Goal: Register for event/course

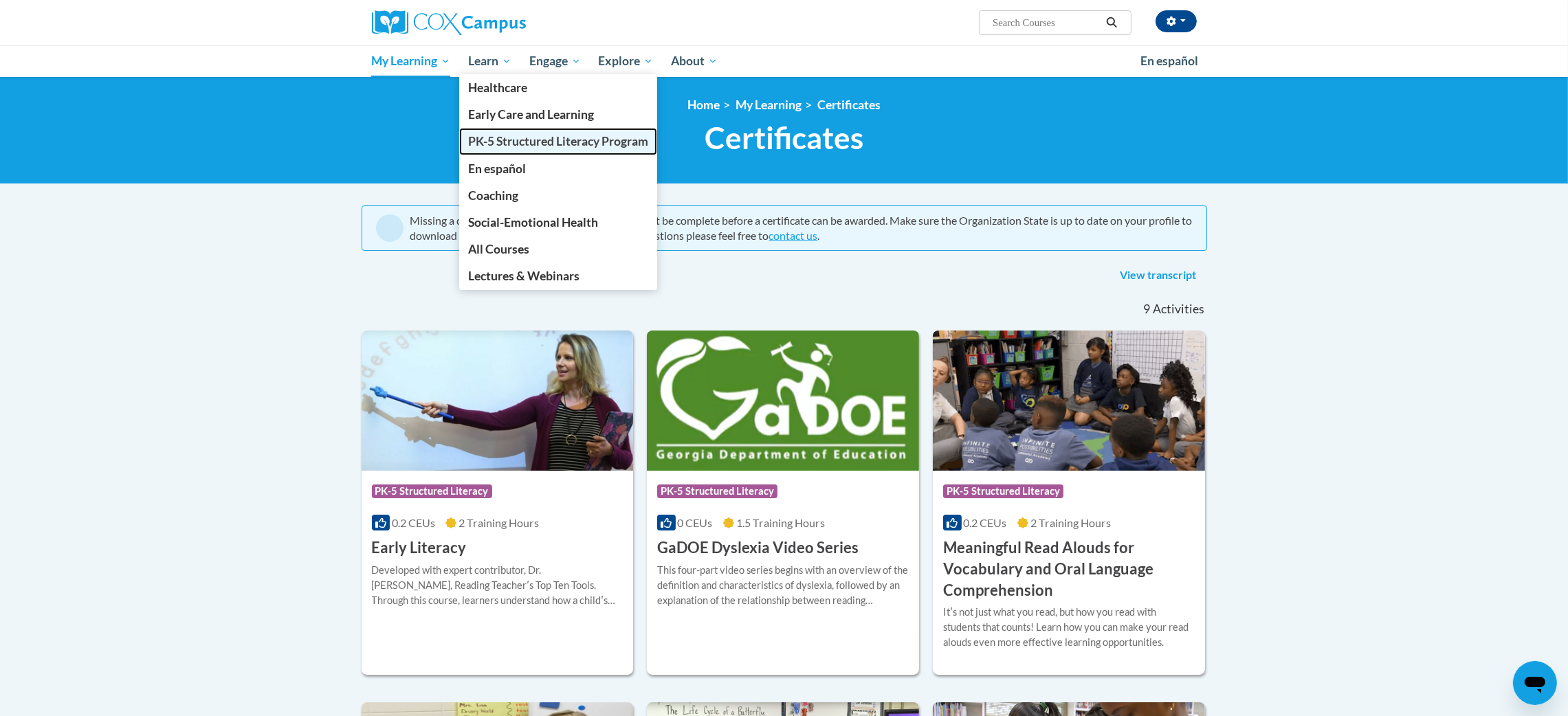
click at [542, 139] on span "PK-5 Structured Literacy Program" at bounding box center [558, 142] width 180 height 15
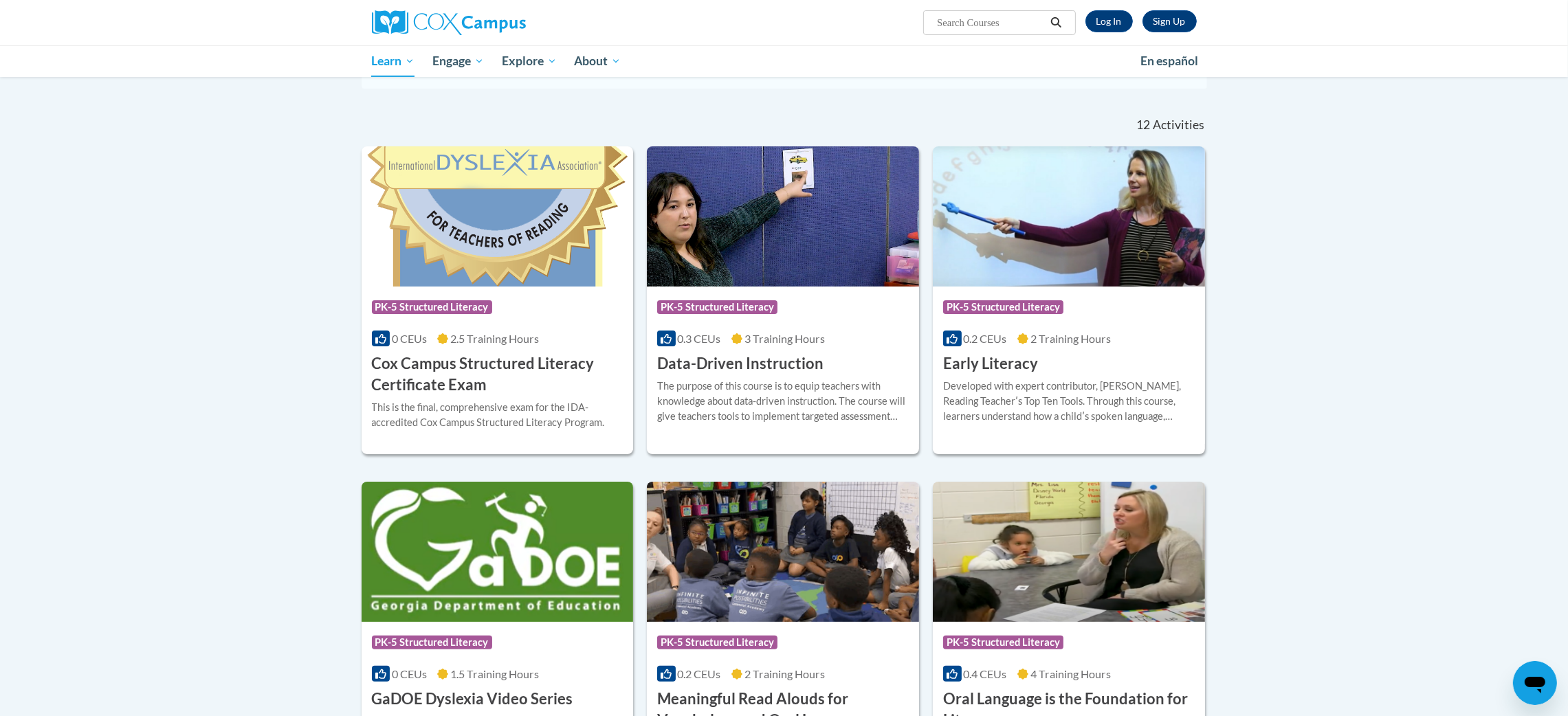
scroll to position [388, 0]
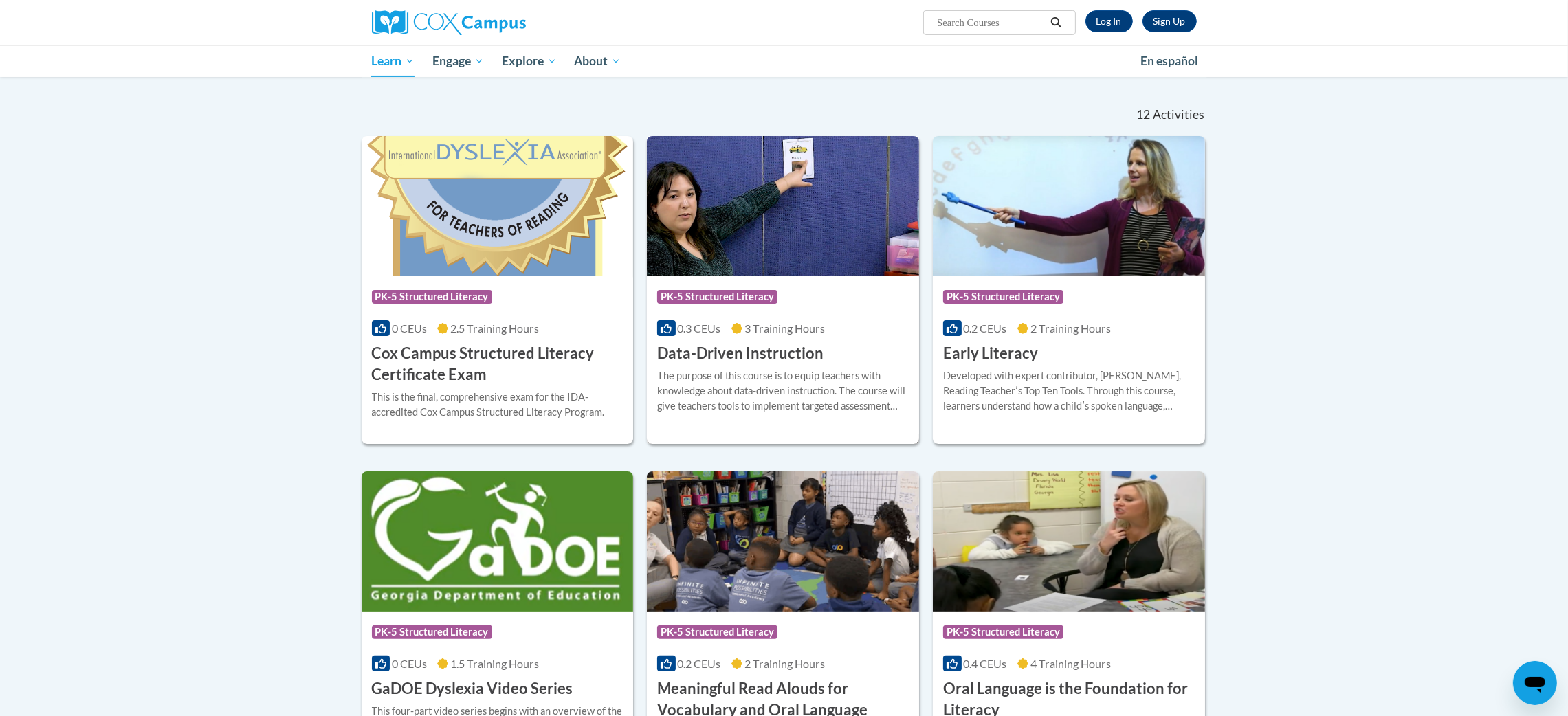
click at [711, 374] on div "The purpose of this course is to equip teachers with knowledge about data-drive…" at bounding box center [782, 391] width 252 height 45
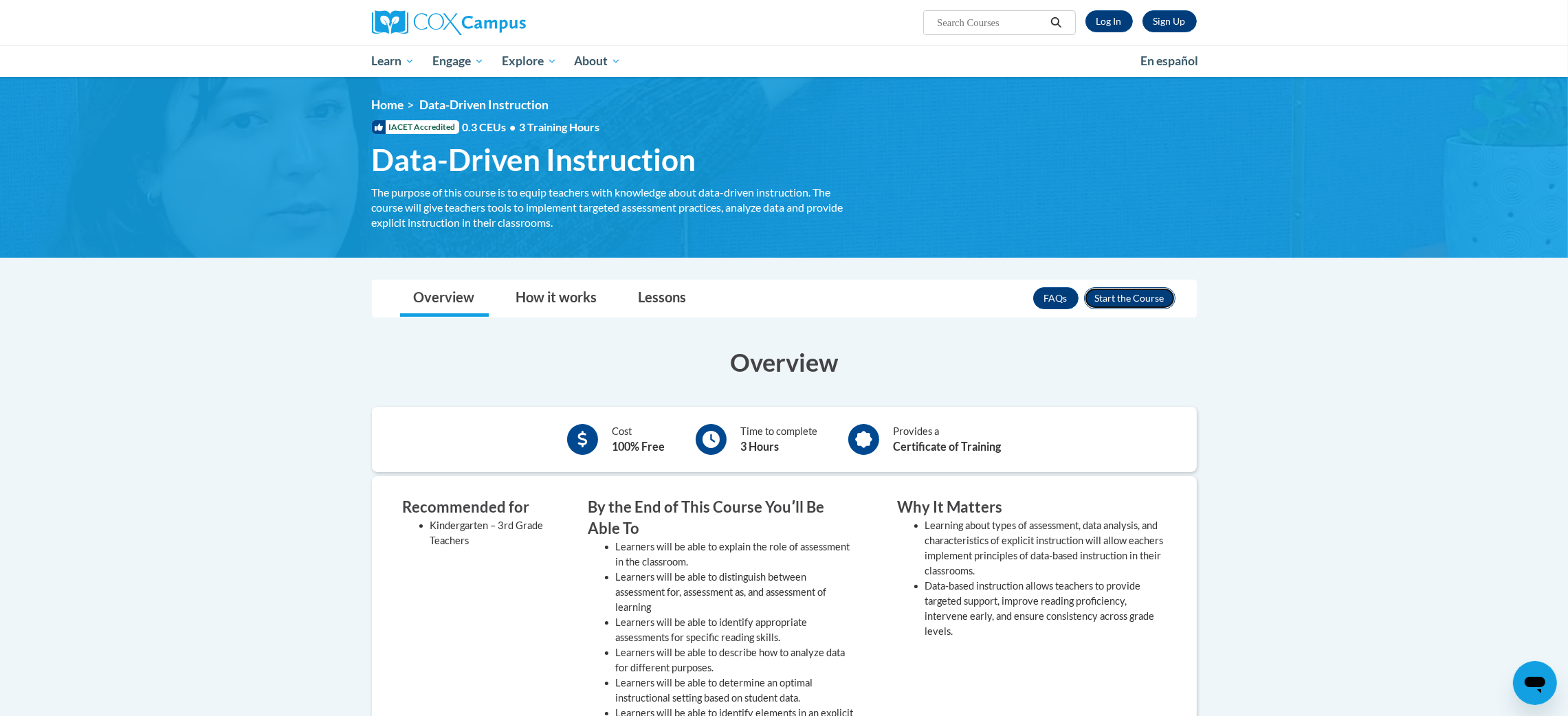
click at [1121, 297] on button "Enroll" at bounding box center [1130, 298] width 92 height 22
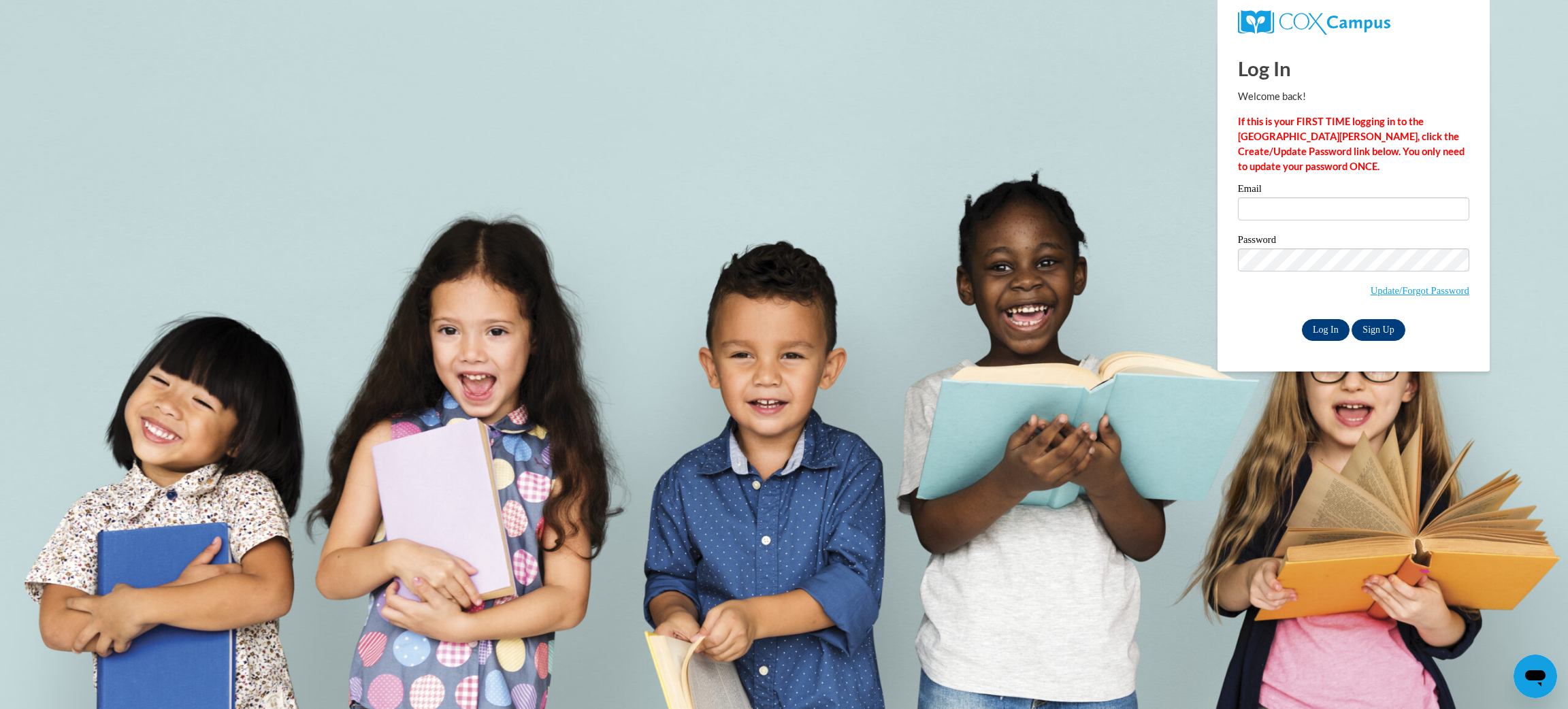
type input "szamora@kusd.edu"
click at [1305, 328] on input "Log In" at bounding box center [1325, 329] width 48 height 22
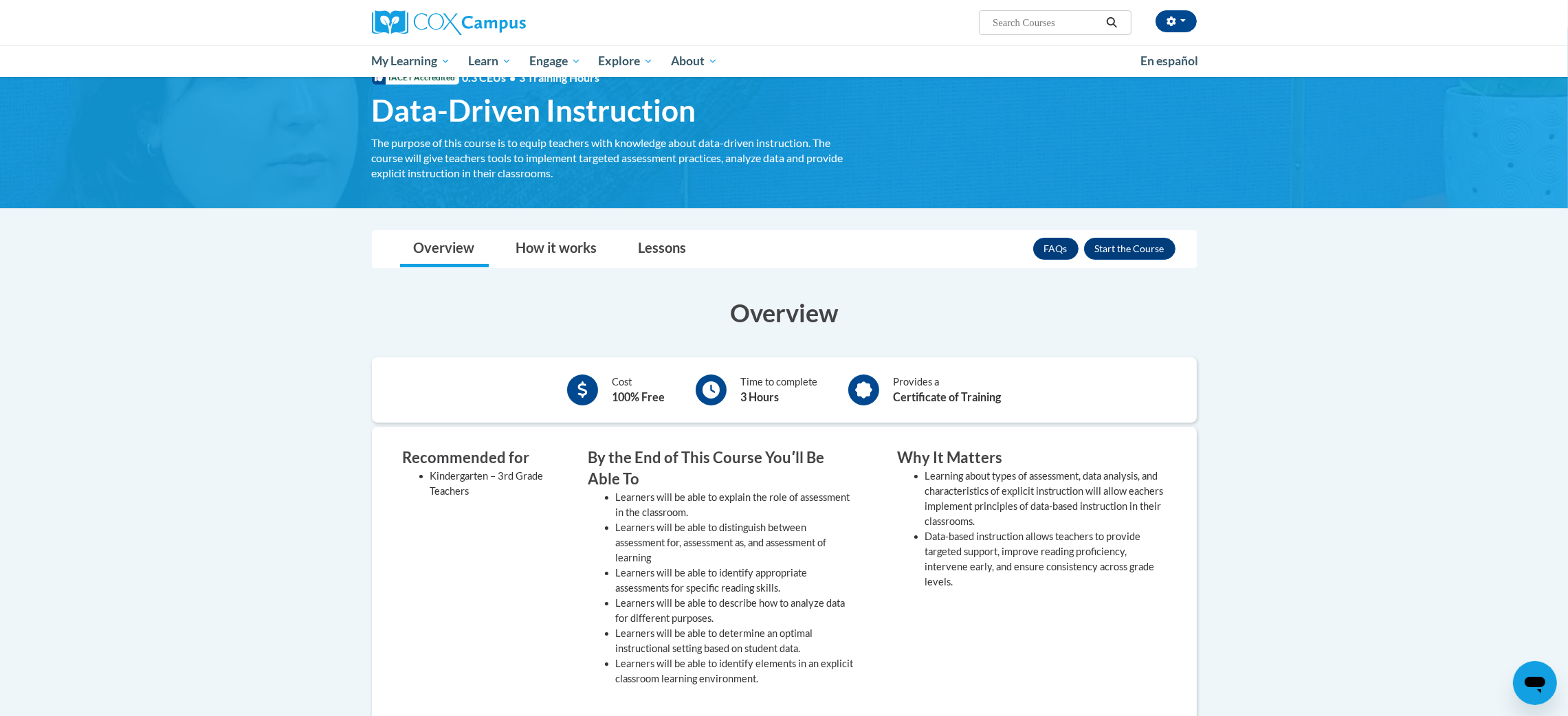
scroll to position [48, 0]
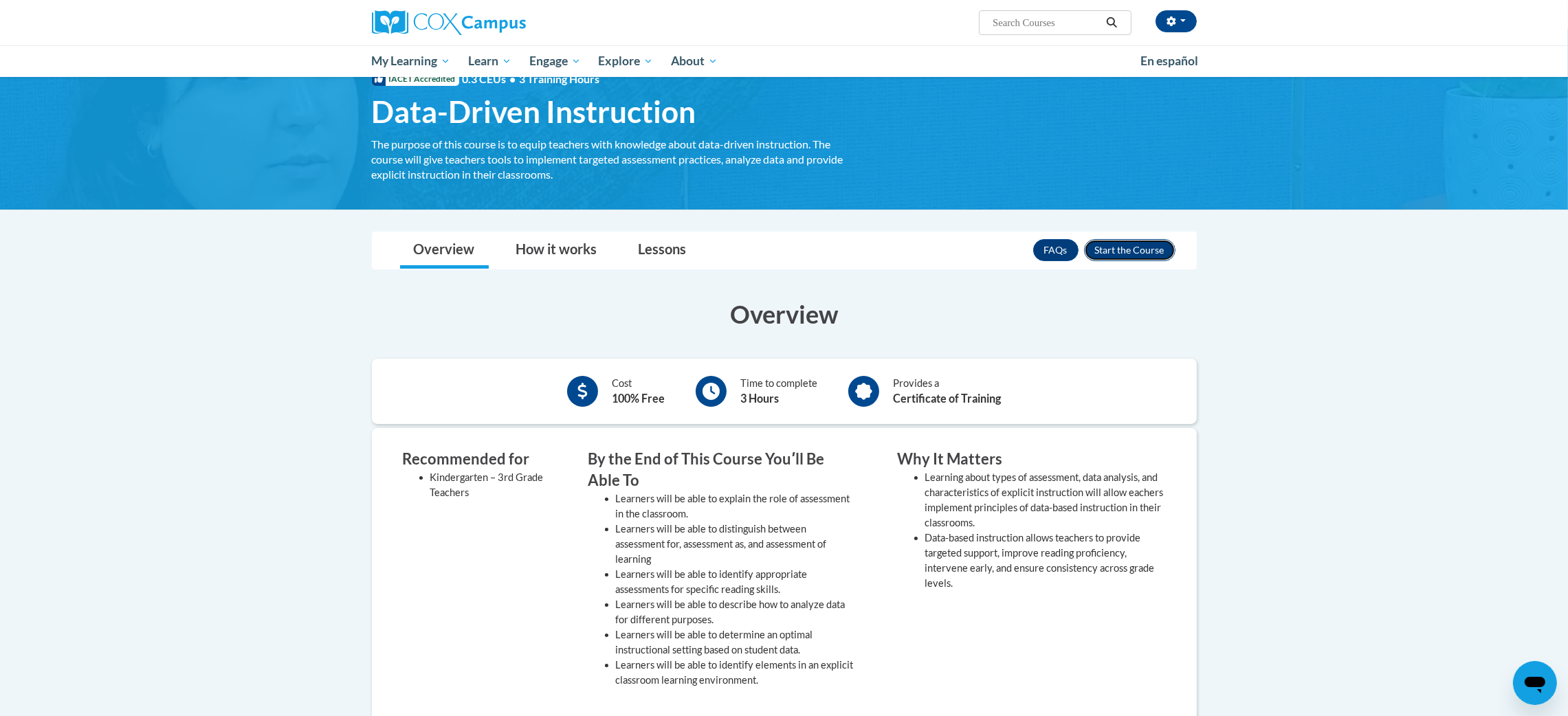
click at [1132, 256] on button "Enroll" at bounding box center [1130, 250] width 92 height 22
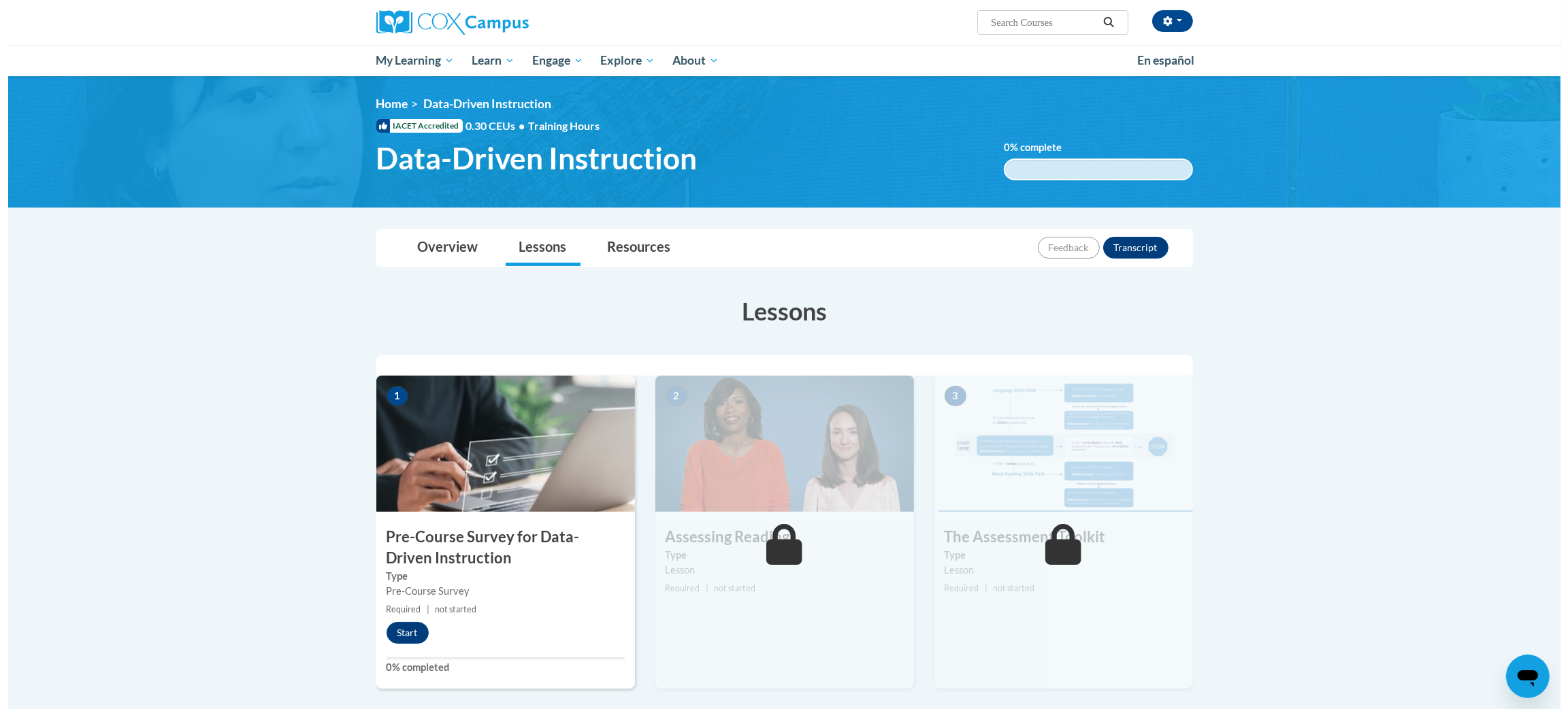
scroll to position [203, 0]
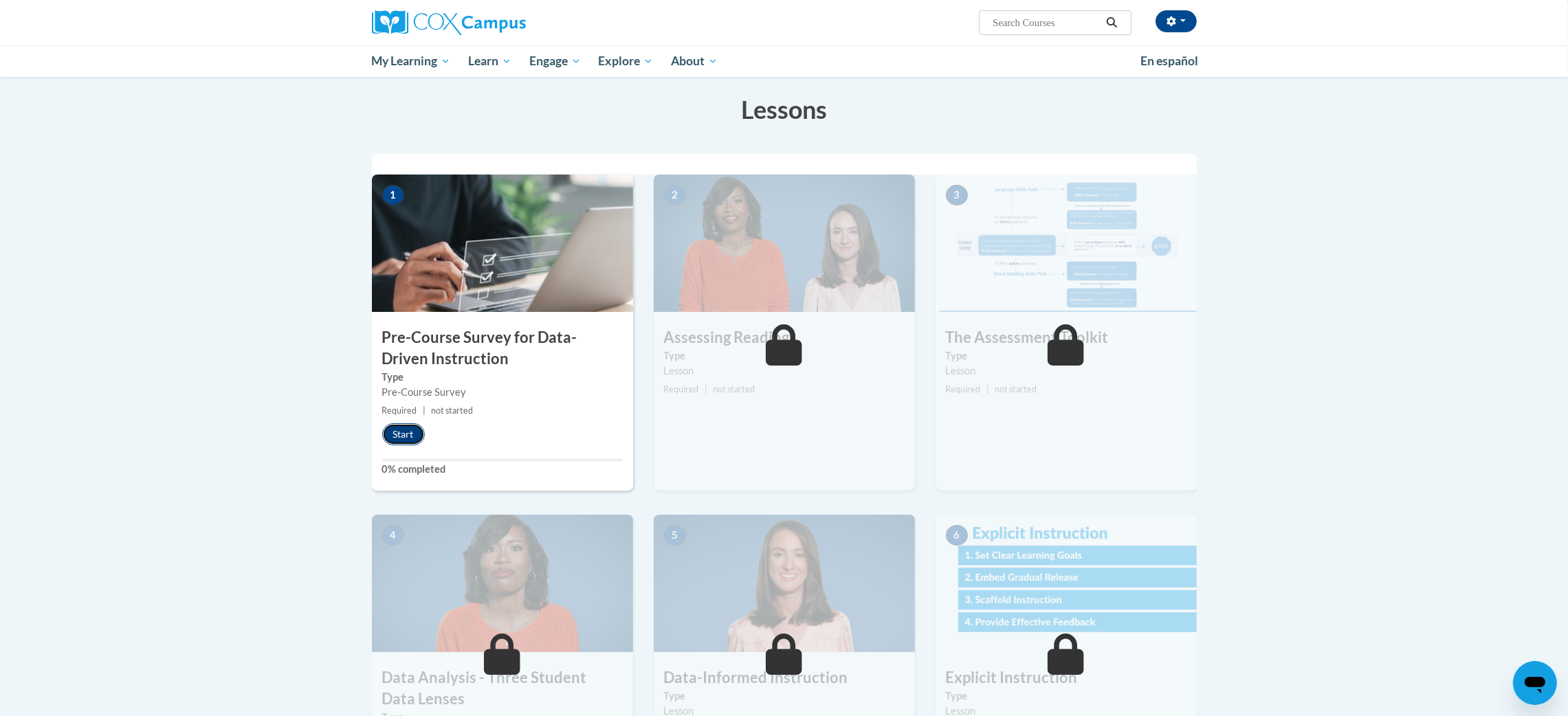
click at [414, 428] on button "Start" at bounding box center [403, 434] width 43 height 22
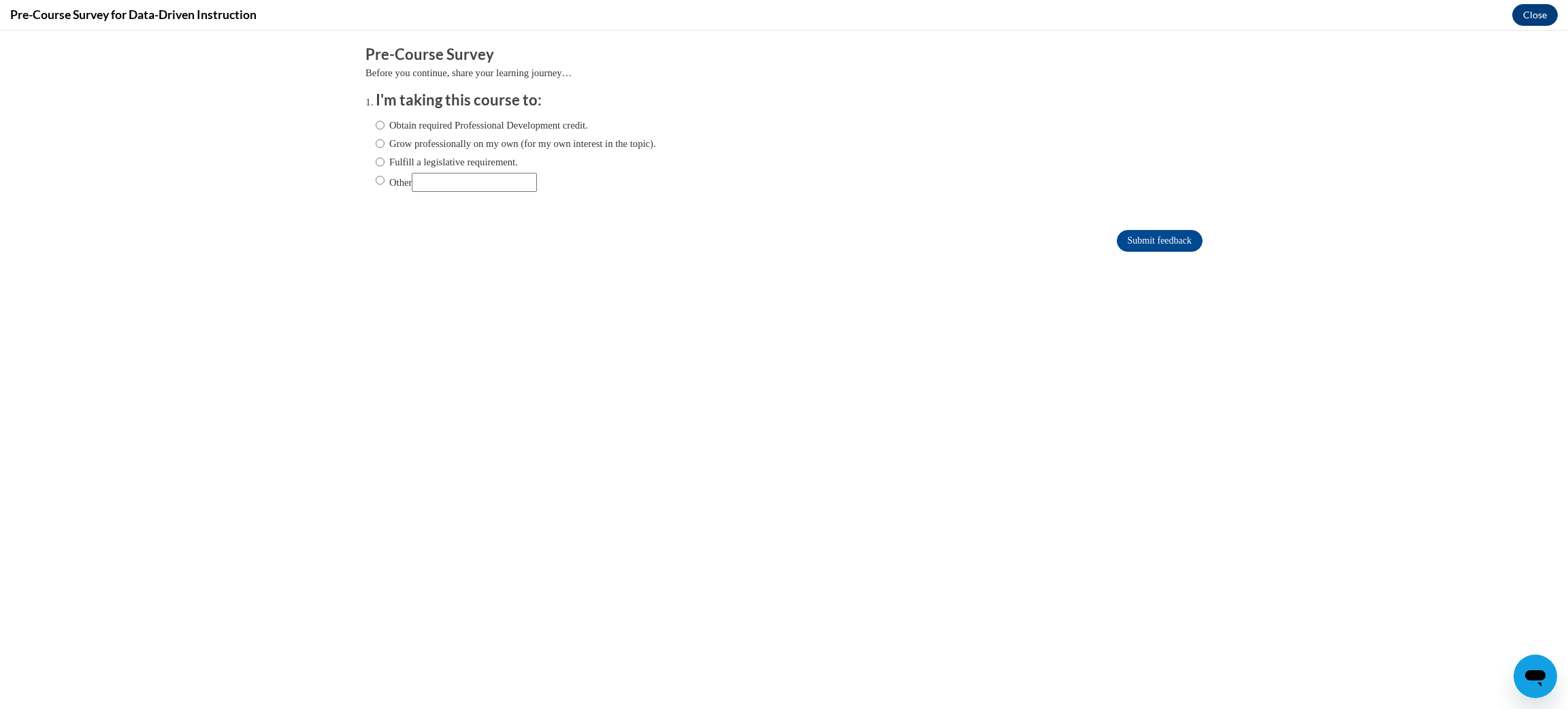
scroll to position [0, 0]
click at [376, 161] on input "Fulfill a legislative requirement." at bounding box center [380, 161] width 9 height 15
radio input "true"
click at [1141, 236] on input "Submit feedback" at bounding box center [1160, 241] width 86 height 22
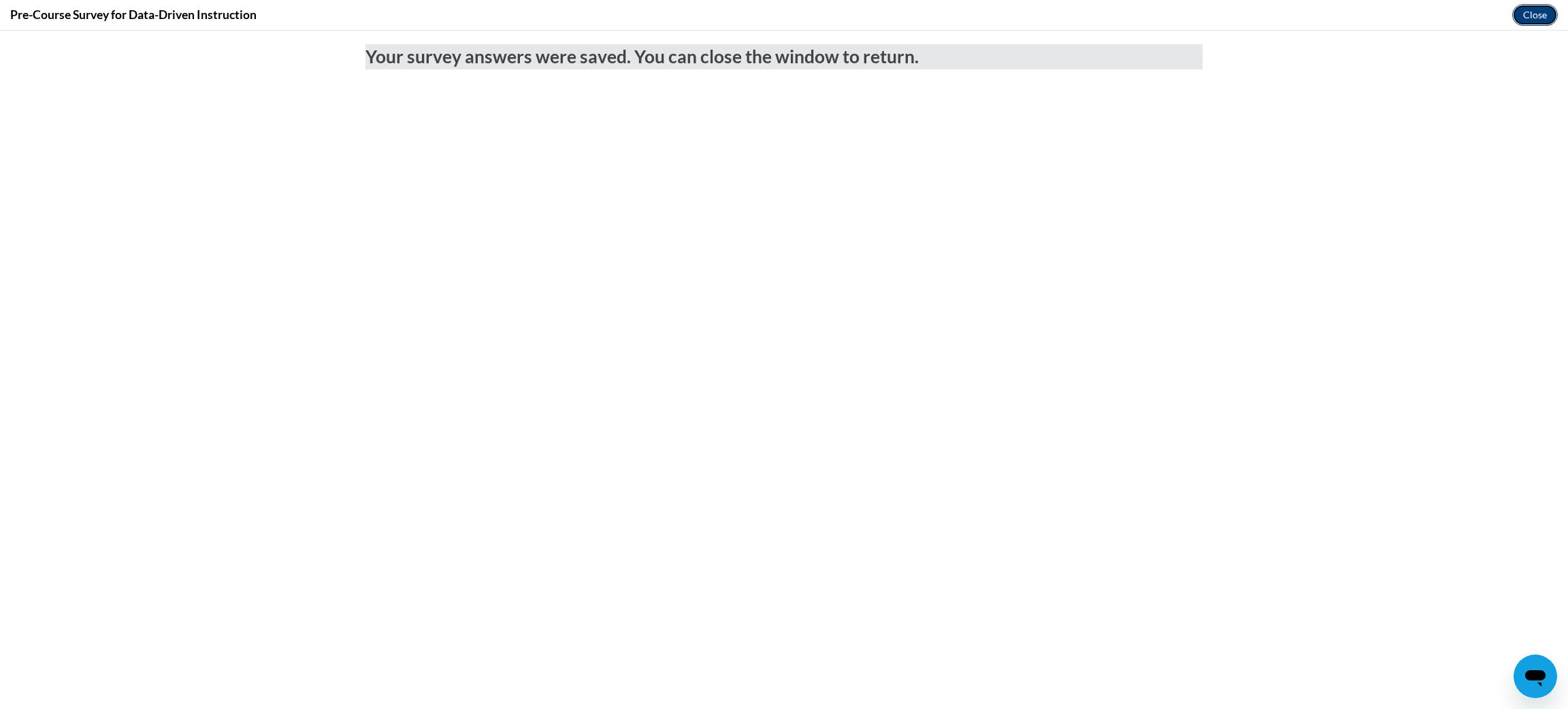
click at [1532, 15] on button "Close" at bounding box center [1535, 15] width 45 height 22
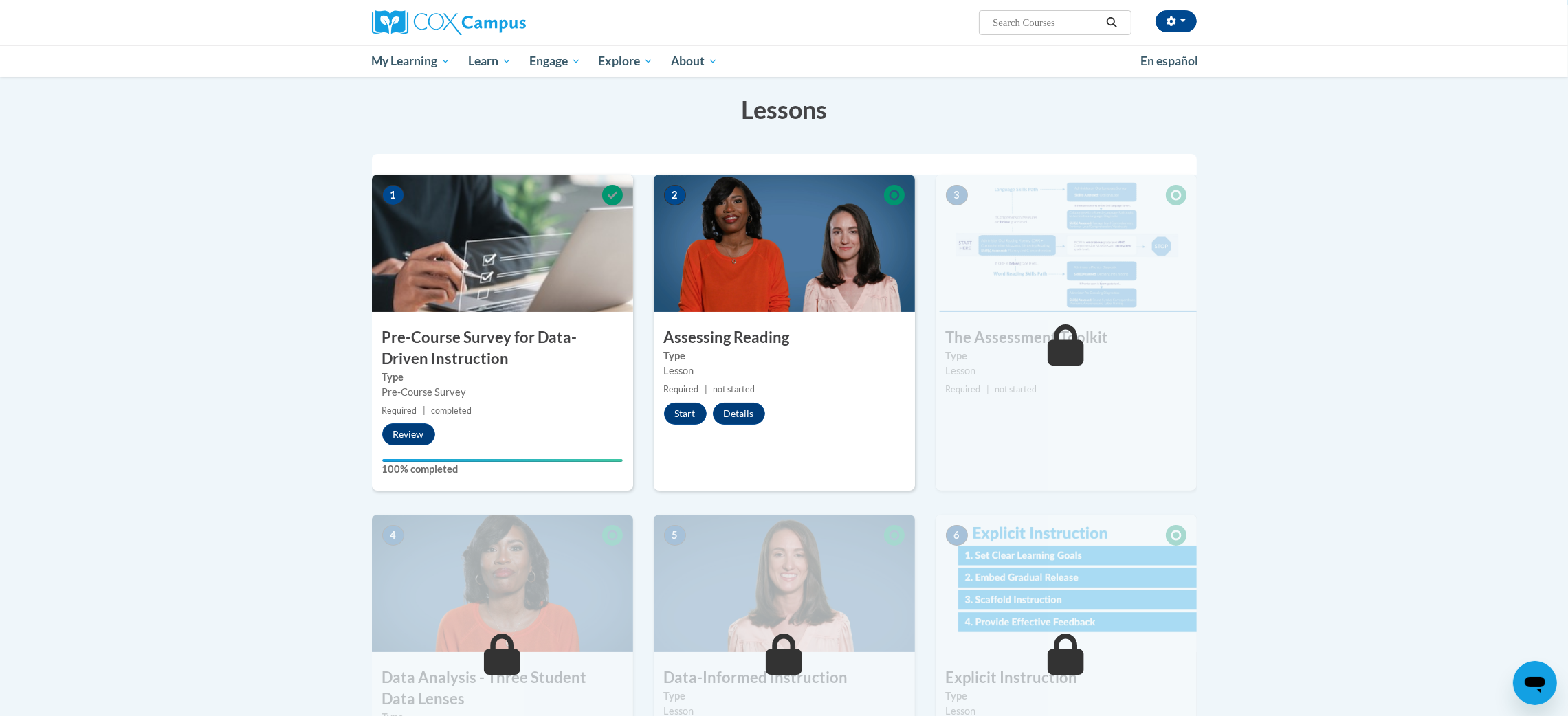
drag, startPoint x: 690, startPoint y: 419, endPoint x: 174, endPoint y: 426, distance: 516.0
click at [174, 426] on body "Sheridan Zamora (America/Chicago UTC-05:00) My Profile Inbox My Transcripts Log…" at bounding box center [784, 596] width 1568 height 1603
click at [686, 407] on button "Start" at bounding box center [685, 414] width 43 height 22
